Goal: Transaction & Acquisition: Subscribe to service/newsletter

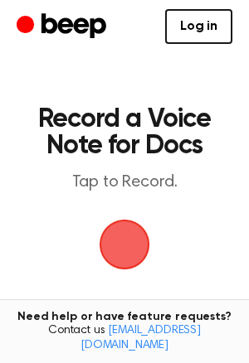
click at [124, 221] on span "button" at bounding box center [124, 244] width 75 height 75
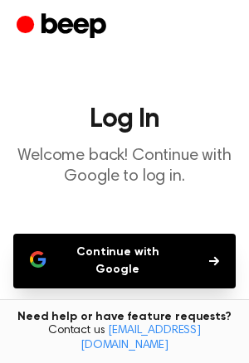
click at [129, 246] on button "Continue with Google" at bounding box center [124, 261] width 222 height 55
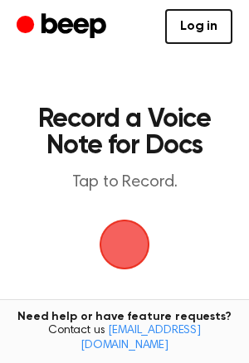
click at [139, 255] on span "button" at bounding box center [125, 245] width 51 height 51
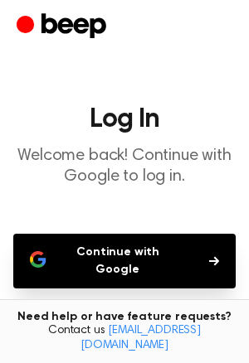
click at [134, 252] on button "Continue with Google" at bounding box center [124, 261] width 222 height 55
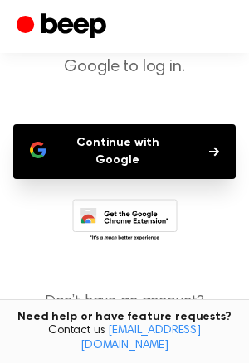
scroll to position [120, 0]
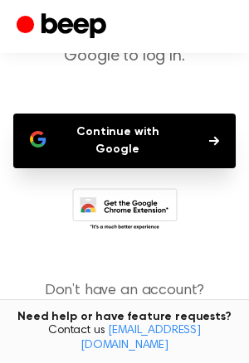
click at [168, 127] on button "Continue with Google" at bounding box center [124, 141] width 222 height 55
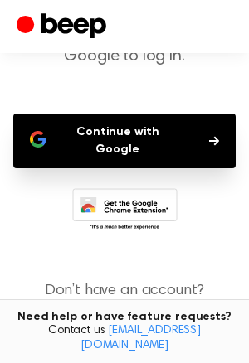
click at [168, 127] on button "Continue with Google" at bounding box center [124, 141] width 222 height 55
click at [172, 134] on button "Continue with Google" at bounding box center [124, 141] width 222 height 55
click at [147, 134] on button "Continue with Google" at bounding box center [124, 141] width 222 height 55
click at [61, 110] on main "Log In Welcome back! Continue with Google to log in. Continue with Google Don’t…" at bounding box center [124, 142] width 249 height 524
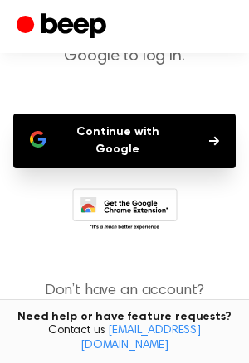
click at [115, 188] on icon at bounding box center [124, 211] width 105 height 46
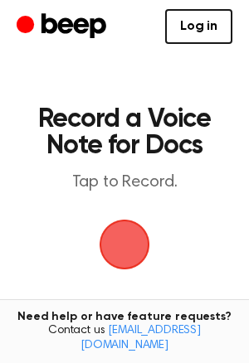
click at [106, 254] on span "button" at bounding box center [124, 244] width 93 height 93
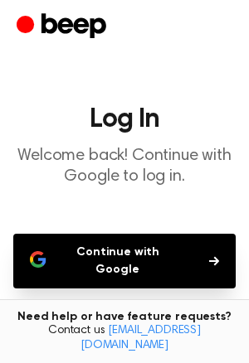
scroll to position [145, 0]
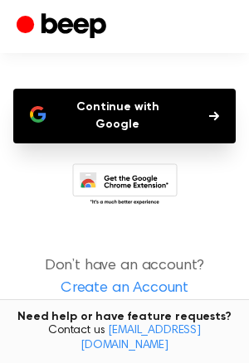
click at [122, 280] on link "Create an Account" at bounding box center [125, 289] width 216 height 22
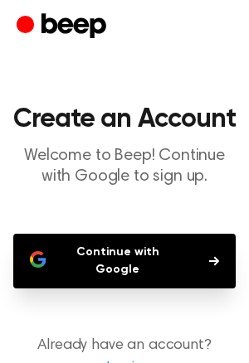
click at [155, 237] on button "Continue with Google" at bounding box center [124, 261] width 222 height 55
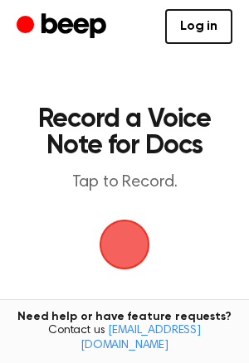
click at [120, 220] on span "button" at bounding box center [125, 245] width 51 height 51
drag, startPoint x: 105, startPoint y: 208, endPoint x: 115, endPoint y: 216, distance: 11.8
click at [115, 216] on span "button" at bounding box center [124, 245] width 66 height 66
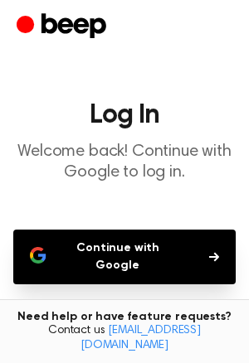
scroll to position [6, 0]
